Goal: Task Accomplishment & Management: Manage account settings

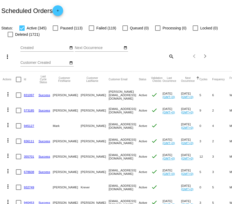
click at [173, 58] on mat-icon "search" at bounding box center [171, 56] width 6 height 8
click at [161, 57] on input "Search" at bounding box center [154, 55] width 38 height 4
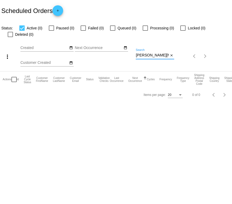
click at [173, 53] on div "Christina muse Search close" at bounding box center [154, 54] width 38 height 10
type input "C"
click at [229, 125] on body "Scheduled Orders add Status: Active (0) Paused (0) Failed (0) Queued (0) Proces…" at bounding box center [116, 102] width 232 height 204
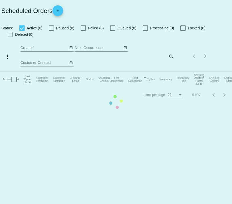
click at [171, 71] on mat-table "Actions Id Last Cycle Status Customer FirstName Customer LastName Customer Emai…" at bounding box center [116, 79] width 232 height 16
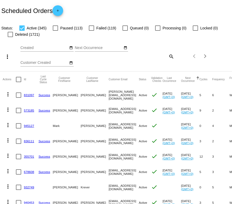
click at [171, 55] on mat-icon "search" at bounding box center [171, 56] width 6 height 8
click at [150, 55] on input "Search" at bounding box center [154, 55] width 38 height 4
click at [149, 55] on input "Search" at bounding box center [154, 55] width 38 height 4
paste input "mcristinamuise@gmail.com"
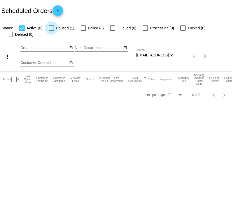
type input "mcristinamuise@gmail.com"
click at [53, 28] on div at bounding box center [51, 27] width 5 height 5
click at [51, 31] on input "Paused (1)" at bounding box center [51, 31] width 0 height 0
checkbox input "true"
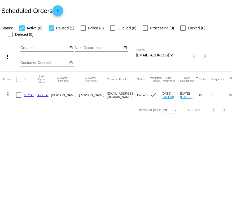
click at [9, 96] on mat-icon "more_vert" at bounding box center [8, 94] width 6 height 6
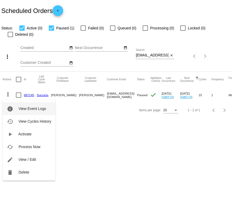
click at [31, 96] on div "info View Event Logs history View Cycles History play_arrow Activate cached Pro…" at bounding box center [29, 135] width 53 height 91
click at [32, 96] on div "info View Event Logs history View Cycles History play_arrow Activate cached Pro…" at bounding box center [29, 135] width 53 height 91
click at [87, 129] on div at bounding box center [116, 102] width 232 height 204
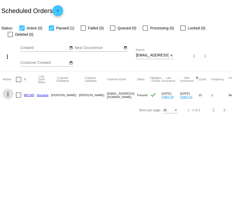
click at [29, 97] on link "687145" at bounding box center [29, 94] width 10 height 3
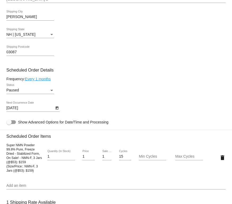
scroll to position [251, 0]
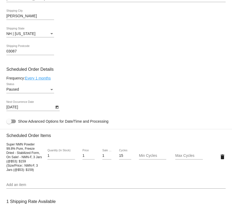
click at [51, 92] on div "Status" at bounding box center [51, 89] width 5 height 4
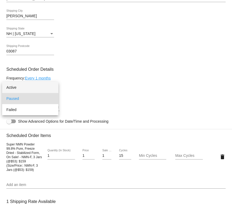
click at [44, 89] on span "Active" at bounding box center [30, 87] width 48 height 11
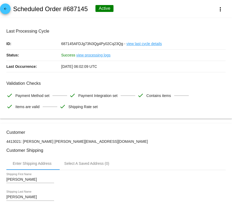
scroll to position [0, 0]
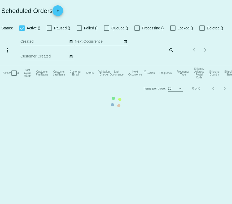
checkbox input "true"
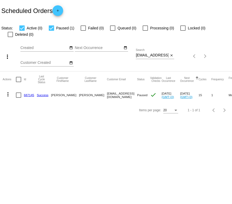
click at [9, 97] on mat-icon "more_vert" at bounding box center [8, 94] width 6 height 6
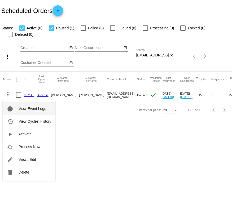
click at [37, 147] on span "Process Now" at bounding box center [30, 146] width 22 height 4
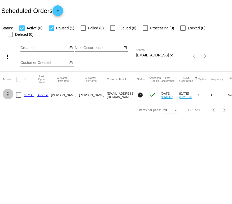
click at [9, 96] on mat-icon "more_vert" at bounding box center [8, 94] width 6 height 6
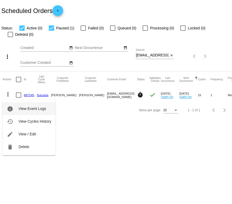
click at [29, 95] on div "info View Event Logs history View Cycles History edit View / Edit delete Delete" at bounding box center [29, 122] width 53 height 65
click at [107, 146] on div at bounding box center [116, 102] width 232 height 204
